Goal: Task Accomplishment & Management: Manage account settings

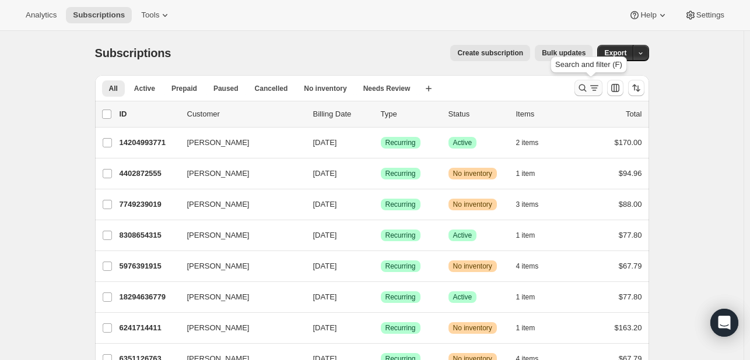
click at [578, 86] on icon "Search and filter results" at bounding box center [583, 88] width 12 height 12
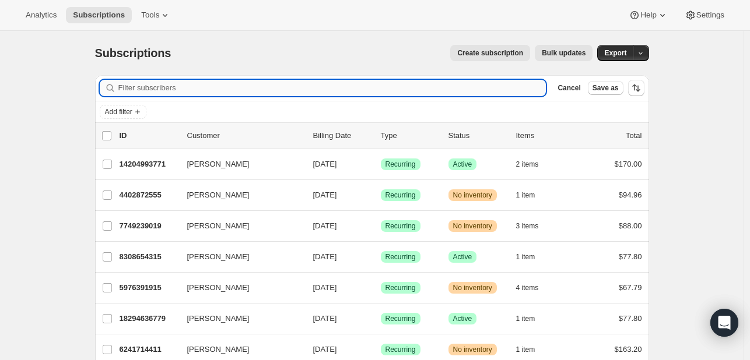
click at [161, 86] on input "Filter subscribers" at bounding box center [332, 88] width 428 height 16
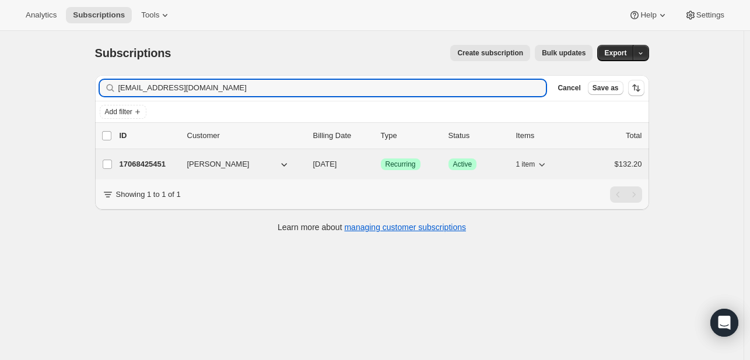
type input "[EMAIL_ADDRESS][DOMAIN_NAME]"
click at [150, 164] on p "17068425451" at bounding box center [149, 165] width 58 height 12
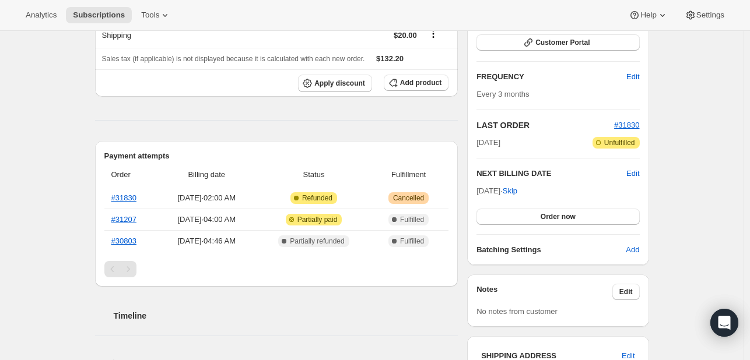
scroll to position [117, 0]
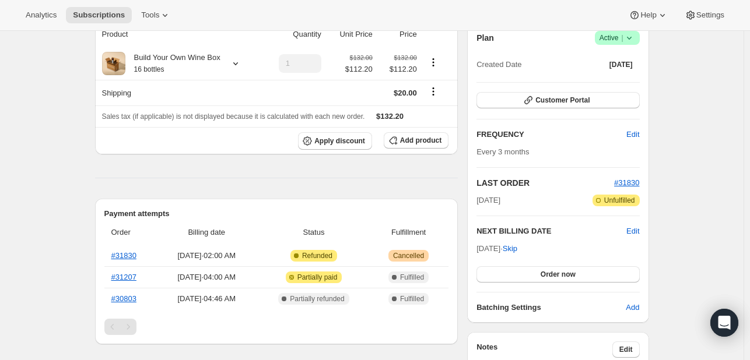
click at [627, 37] on icon at bounding box center [629, 38] width 12 height 12
click at [622, 76] on span "Cancel subscription" at bounding box center [615, 80] width 66 height 9
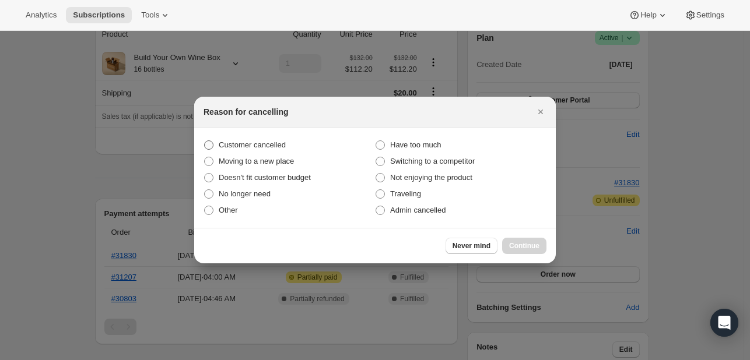
drag, startPoint x: 238, startPoint y: 140, endPoint x: 266, endPoint y: 146, distance: 28.6
click at [238, 139] on span "Customer cancelled" at bounding box center [252, 145] width 67 height 12
click at [205, 141] on input "Customer cancelled" at bounding box center [204, 141] width 1 height 1
radio input "true"
click at [524, 243] on span "Continue" at bounding box center [524, 245] width 30 height 9
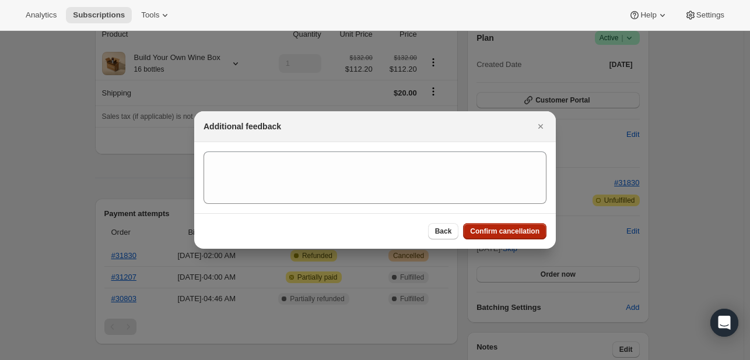
click at [497, 223] on button "Confirm cancellation" at bounding box center [504, 231] width 83 height 16
